Goal: Transaction & Acquisition: Purchase product/service

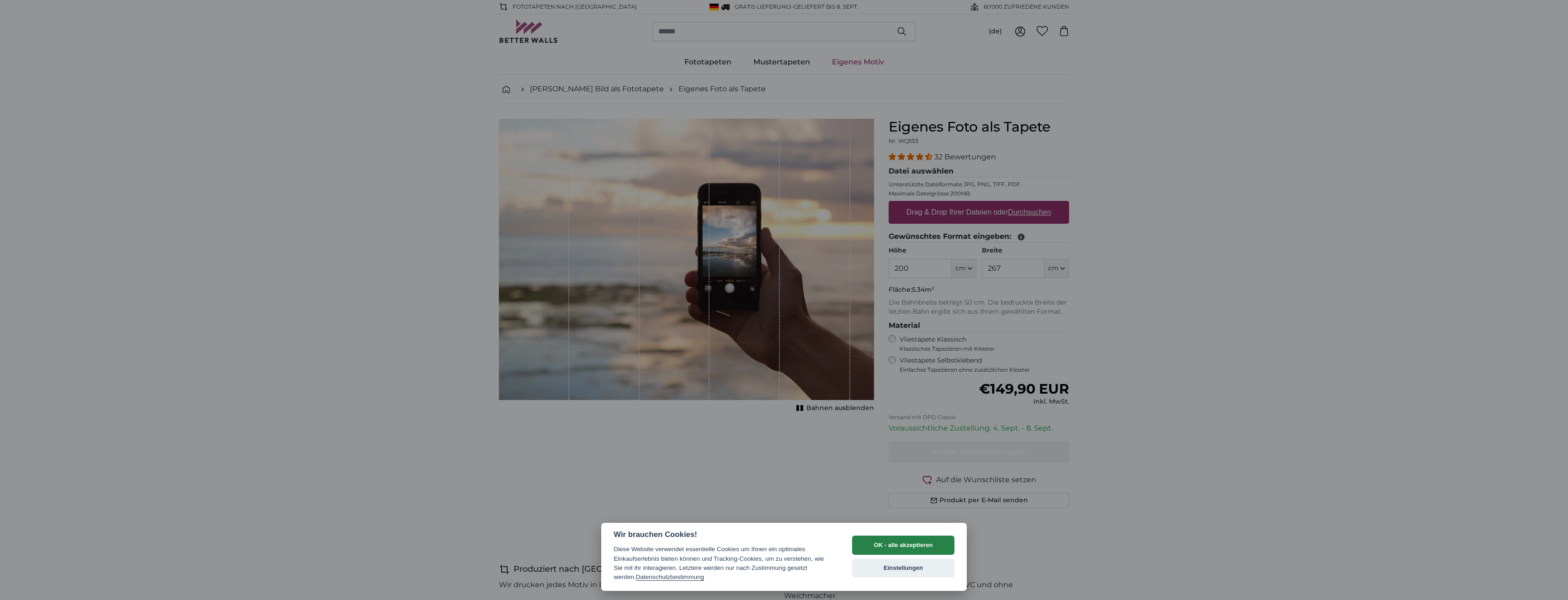
click at [910, 543] on button "OK - alle akzeptieren" at bounding box center [903, 545] width 102 height 19
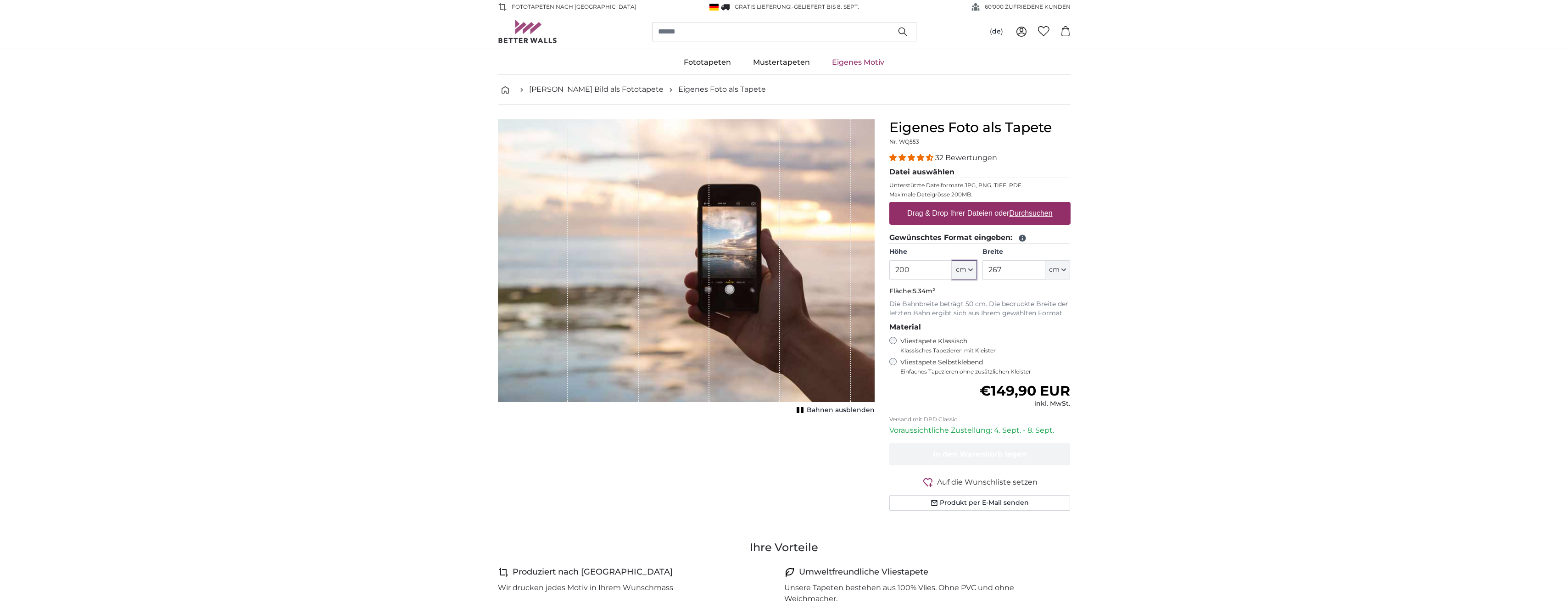
click at [968, 270] on button "cm" at bounding box center [964, 269] width 25 height 19
click at [965, 270] on span "cm" at bounding box center [961, 270] width 10 height 9
click at [966, 269] on button "cm" at bounding box center [964, 269] width 25 height 19
click at [916, 267] on input "200" at bounding box center [921, 269] width 63 height 19
type input "250"
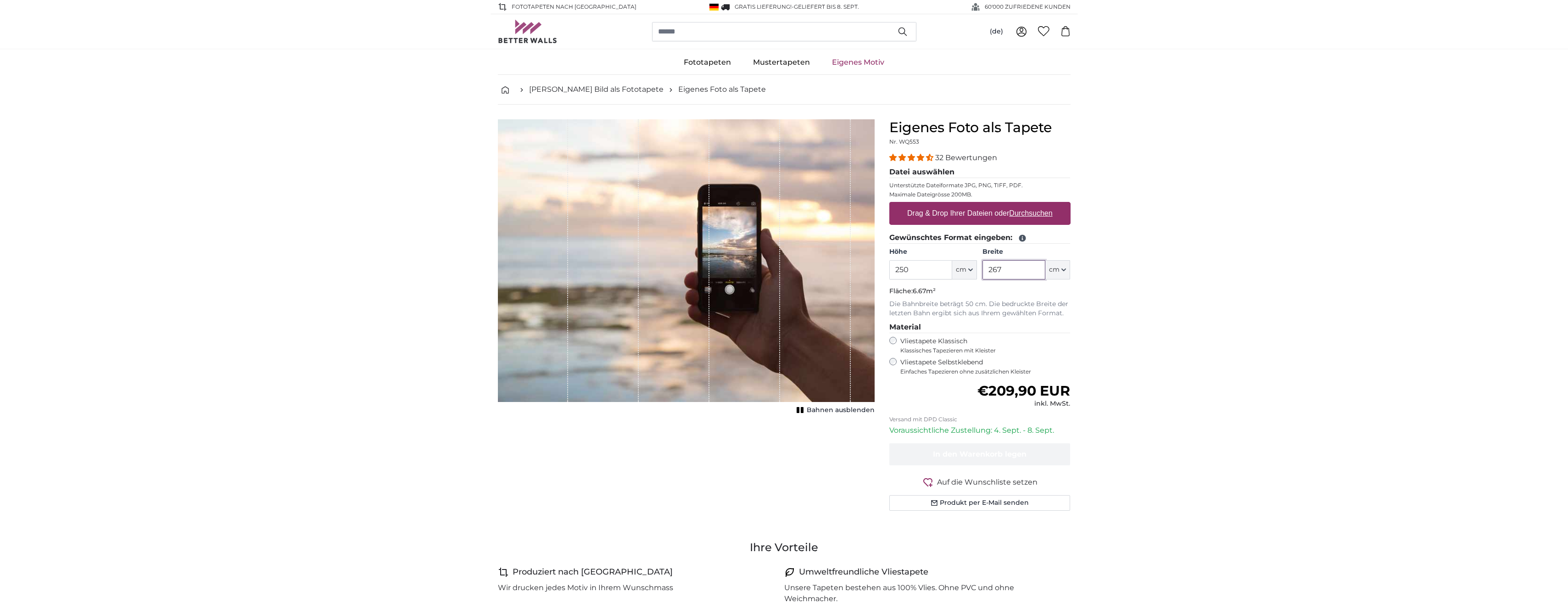
click at [1012, 269] on input "267" at bounding box center [1014, 269] width 63 height 19
type input "2"
type input "300"
click at [673, 265] on div "1 of 1" at bounding box center [674, 260] width 71 height 283
